Goal: Task Accomplishment & Management: Manage account settings

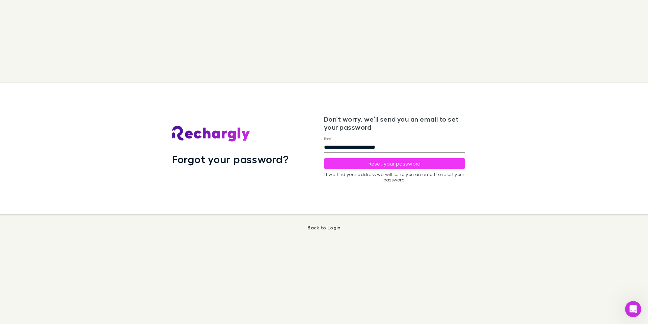
click at [185, 138] on img at bounding box center [211, 134] width 78 height 16
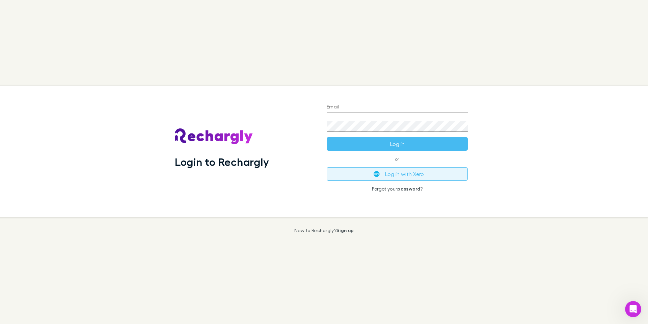
click at [425, 178] on button "Log in with Xero" at bounding box center [397, 174] width 141 height 14
click at [378, 175] on img "submit" at bounding box center [377, 174] width 6 height 6
click at [388, 175] on button "Log in with Xero" at bounding box center [397, 174] width 141 height 14
click at [373, 174] on button "Log in with Xero" at bounding box center [397, 174] width 141 height 14
click at [368, 176] on button "Log in with Xero" at bounding box center [397, 174] width 141 height 14
